Goal: Task Accomplishment & Management: Use online tool/utility

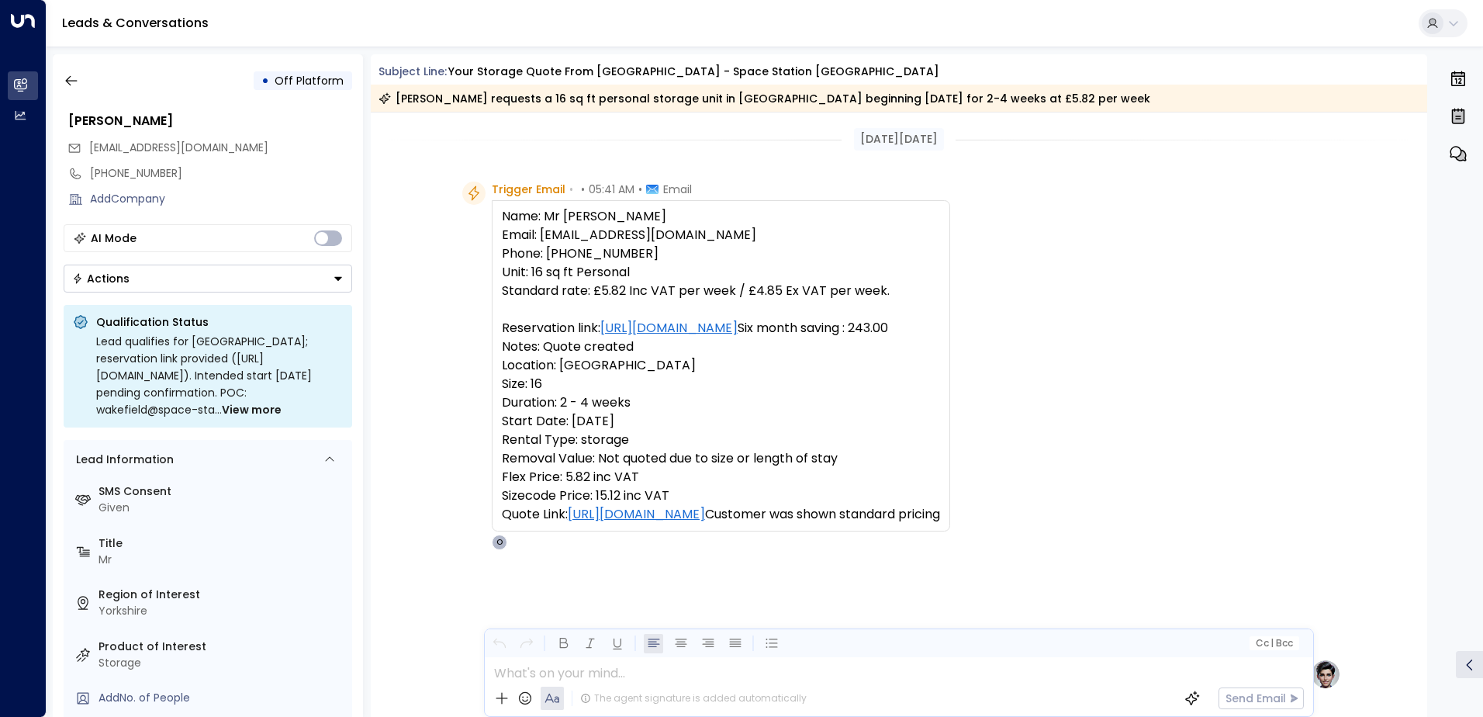
scroll to position [197, 0]
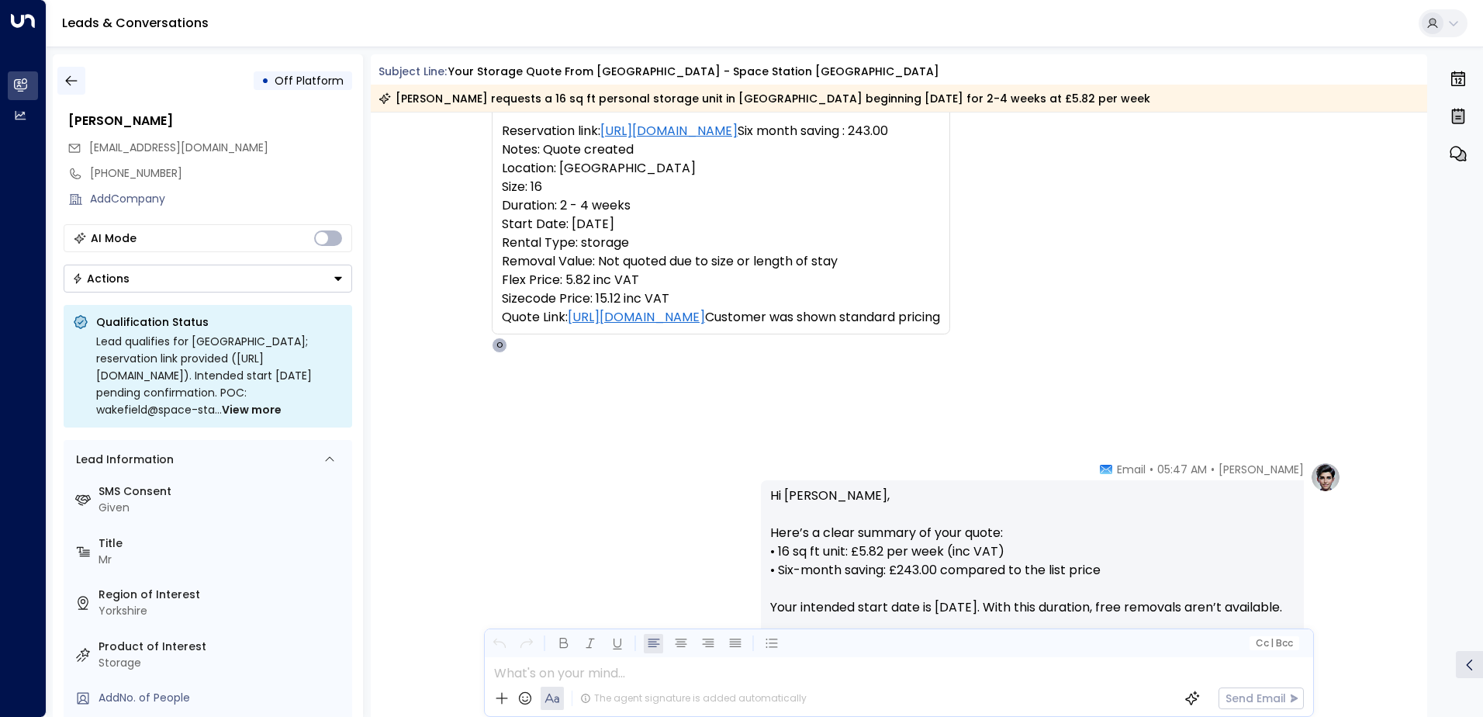
click at [72, 81] on icon "button" at bounding box center [71, 81] width 12 height 10
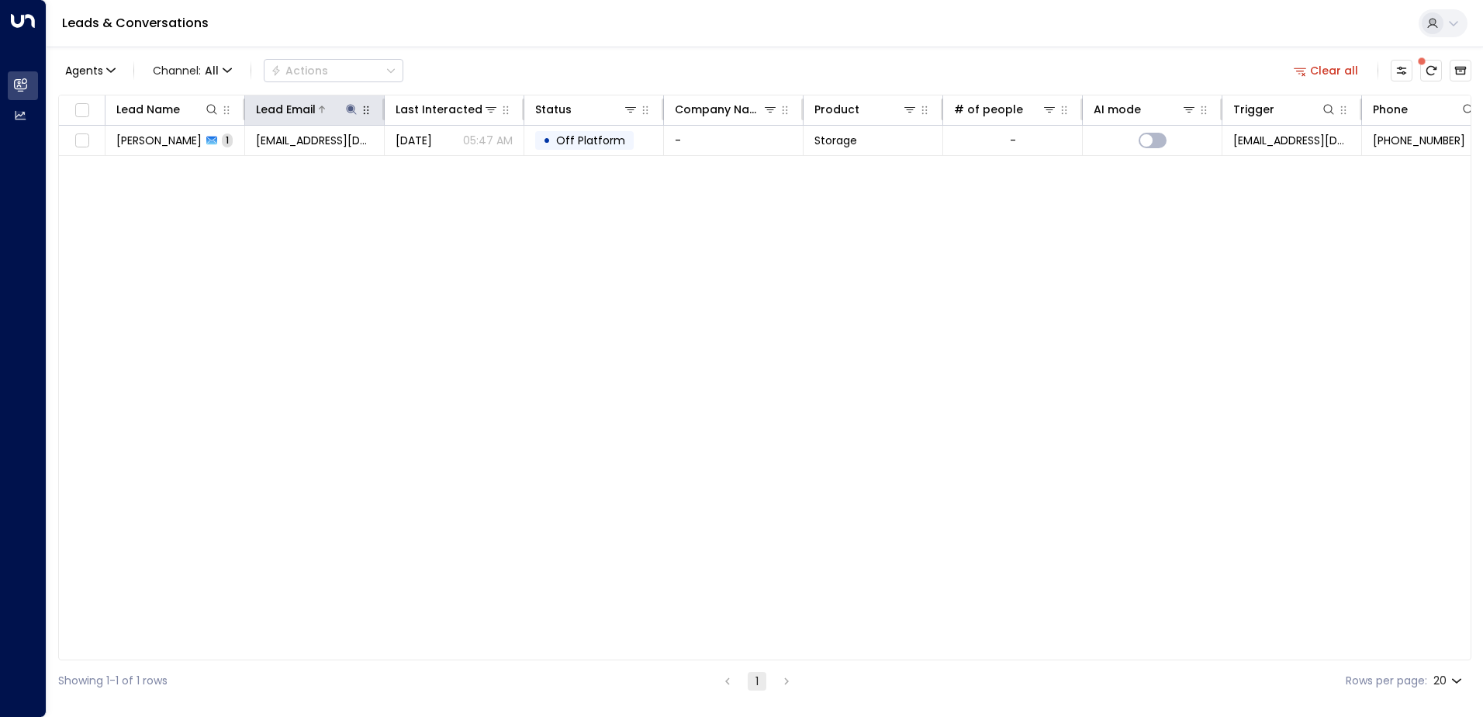
click at [351, 112] on icon at bounding box center [351, 109] width 12 height 12
click at [448, 165] on icon "button" at bounding box center [448, 166] width 12 height 12
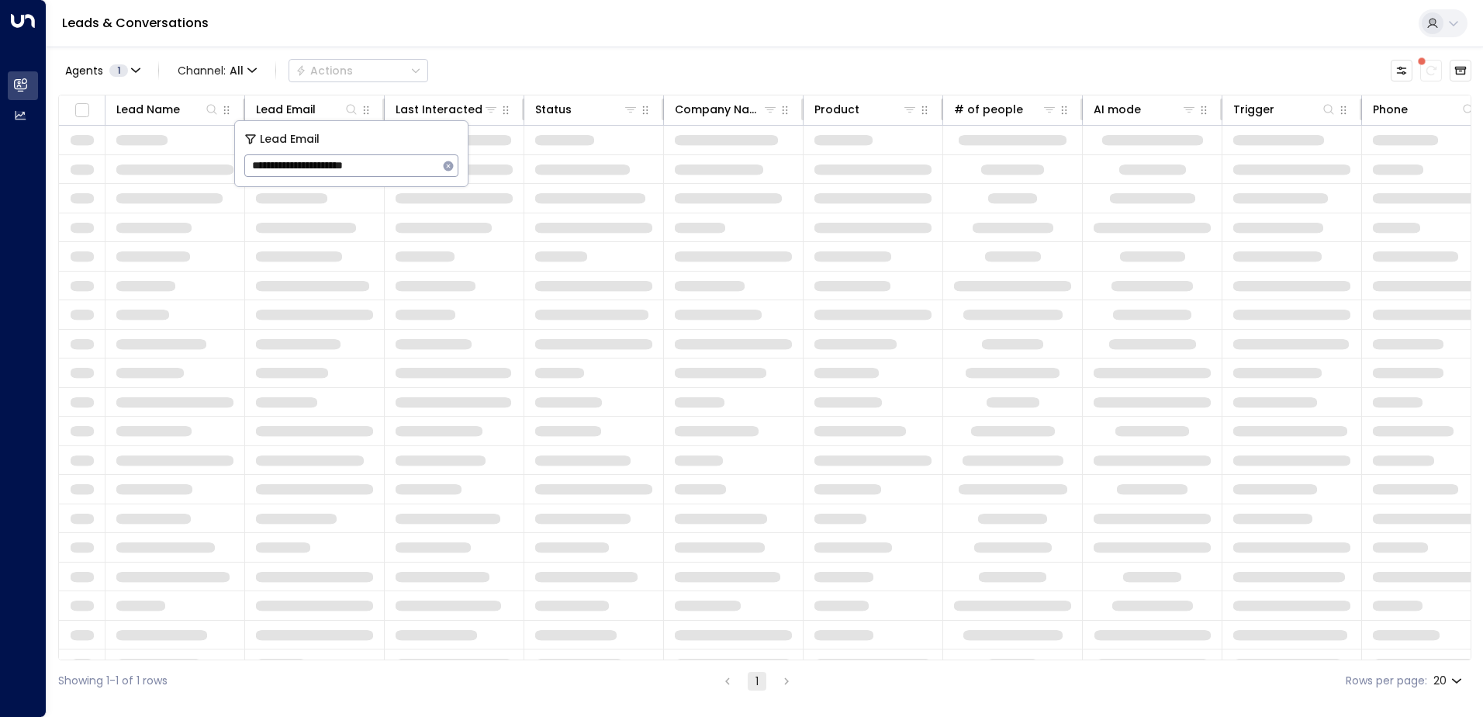
click at [466, 36] on div "Leads & Conversations" at bounding box center [765, 23] width 1436 height 47
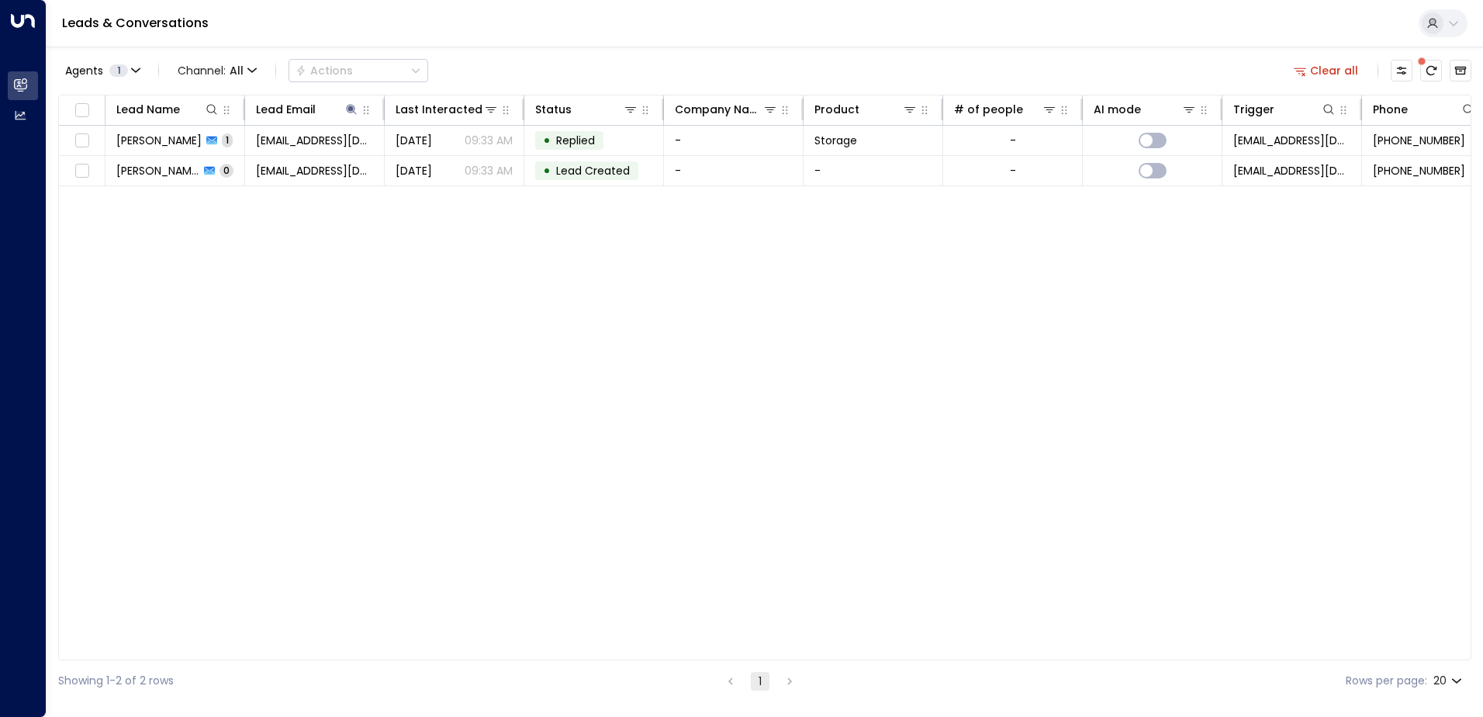
click at [168, 140] on span "[PERSON_NAME]" at bounding box center [158, 141] width 85 height 16
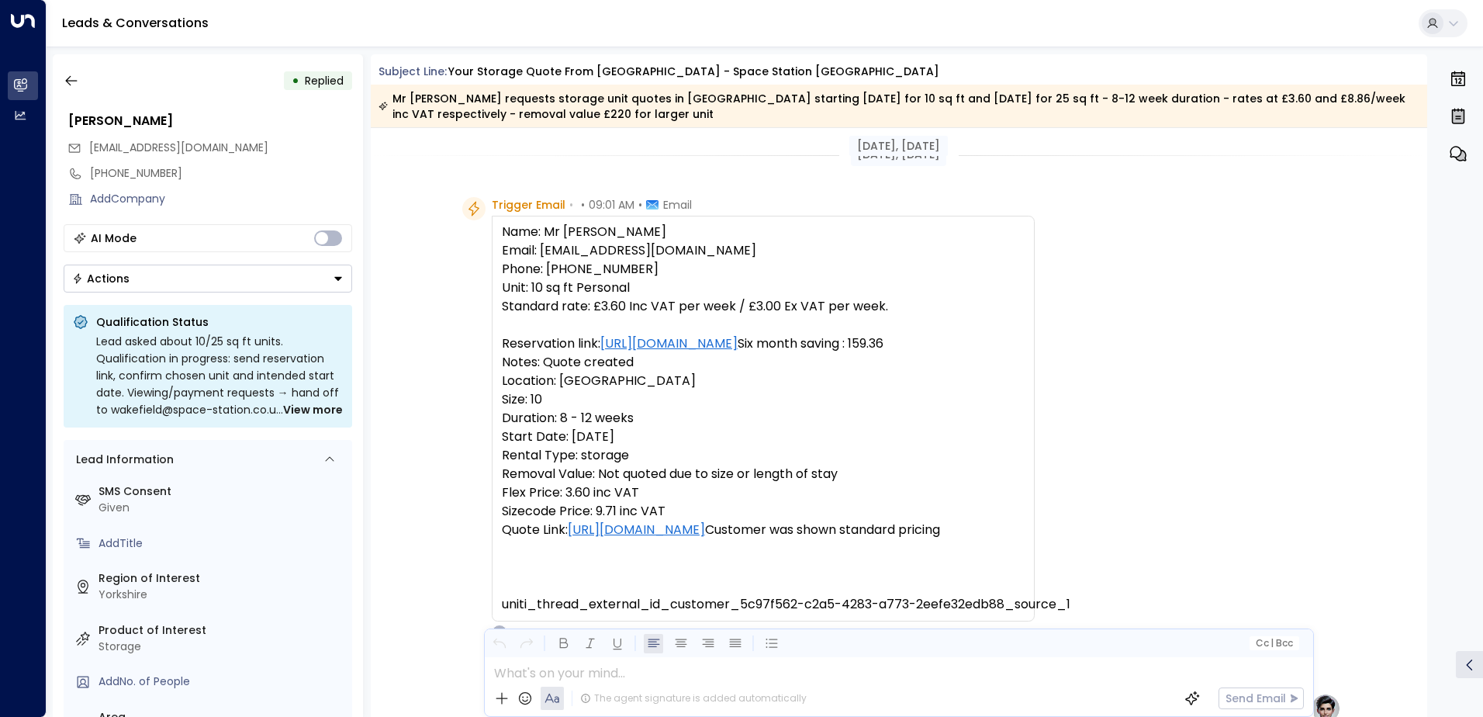
scroll to position [553, 0]
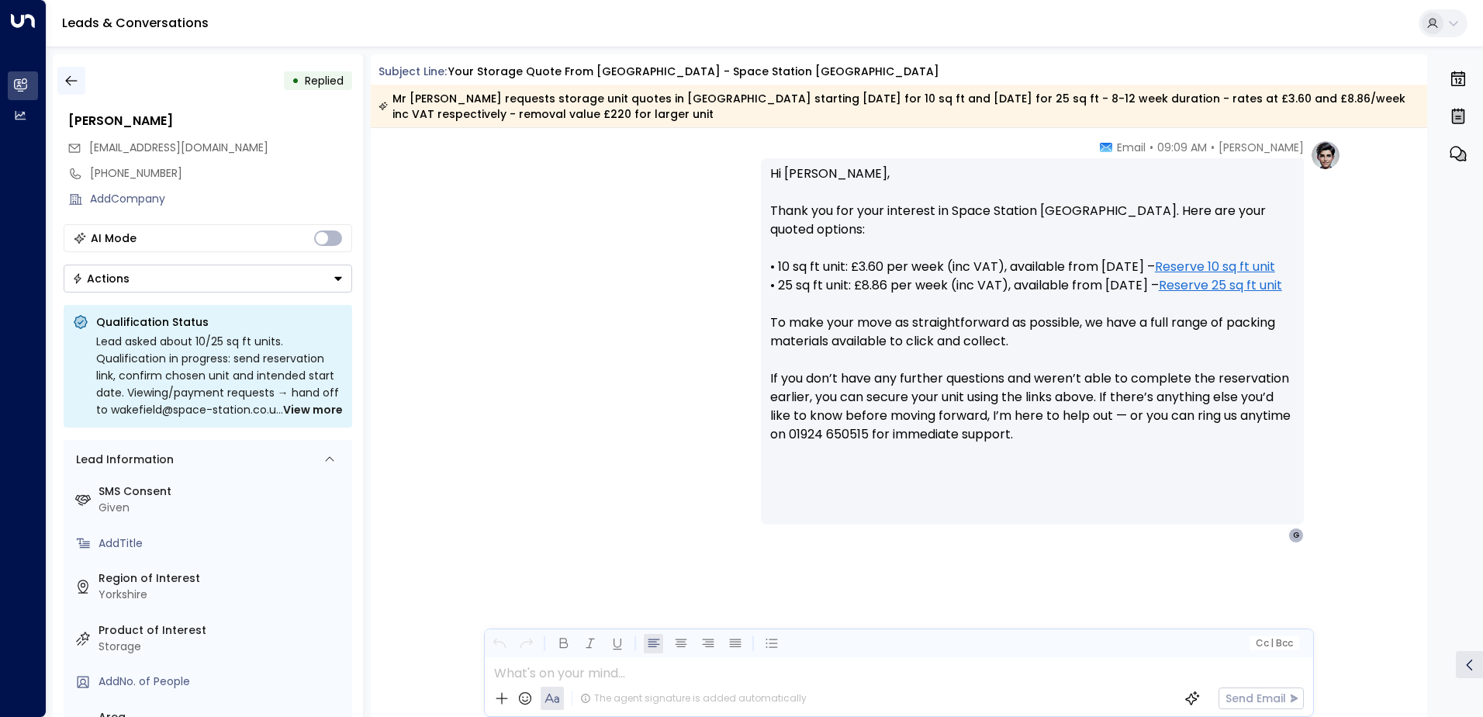
click at [71, 80] on icon "button" at bounding box center [72, 81] width 16 height 16
